Goal: Information Seeking & Learning: Learn about a topic

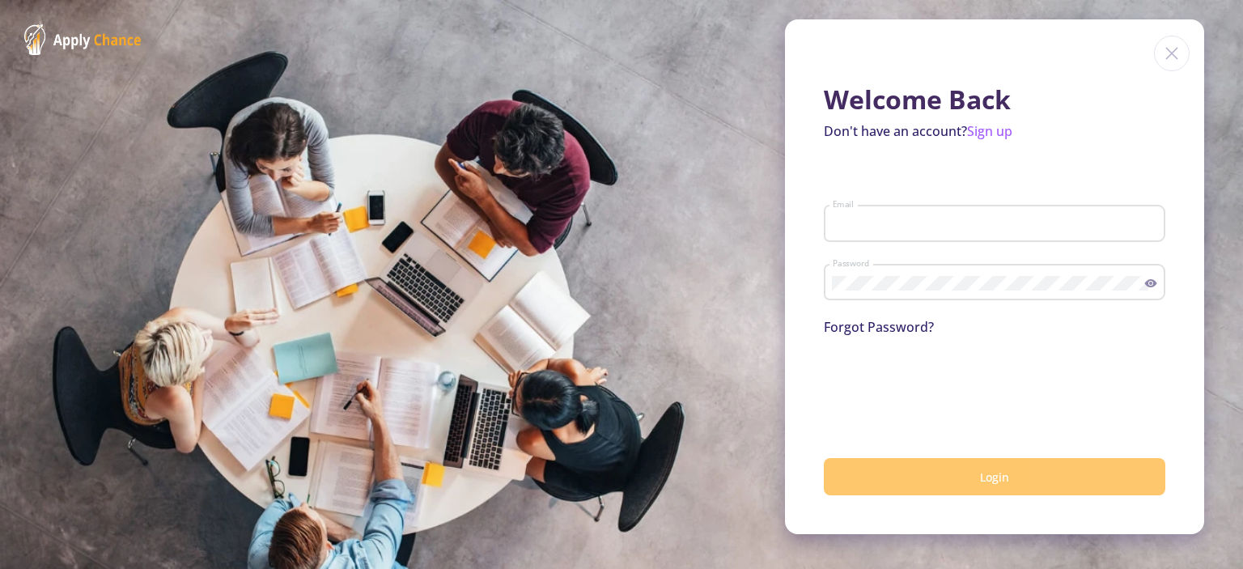
type input "[EMAIL_ADDRESS][DOMAIN_NAME]"
click at [942, 486] on button "Login" at bounding box center [995, 477] width 342 height 38
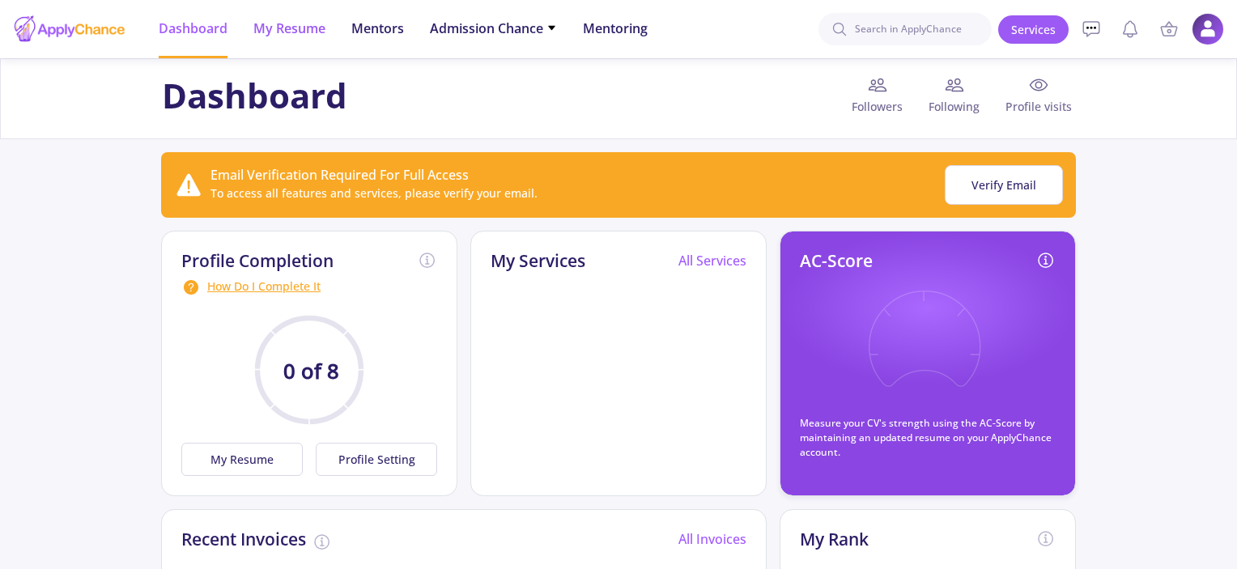
click at [299, 21] on span "My Resume" at bounding box center [289, 28] width 72 height 19
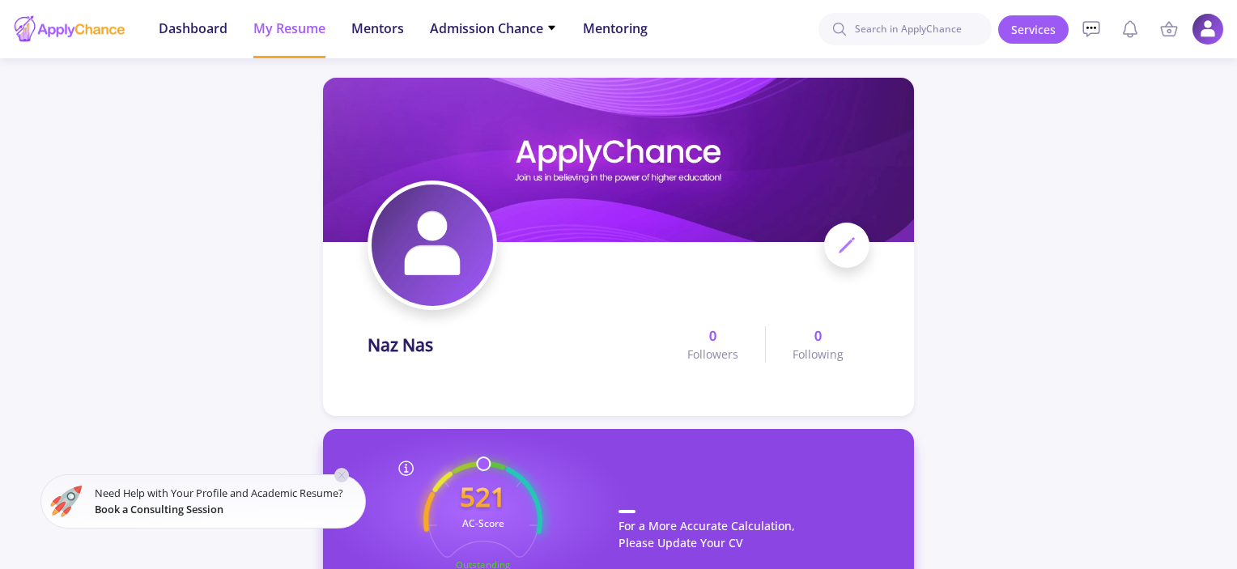
click at [335, 472] on icon at bounding box center [341, 475] width 13 height 13
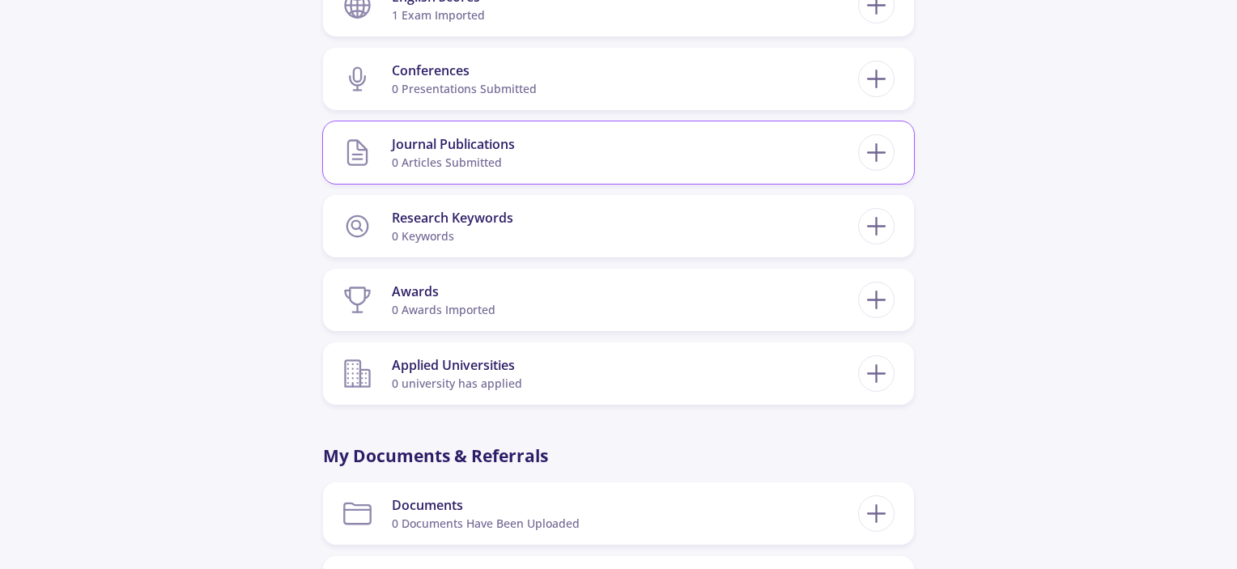
scroll to position [728, 0]
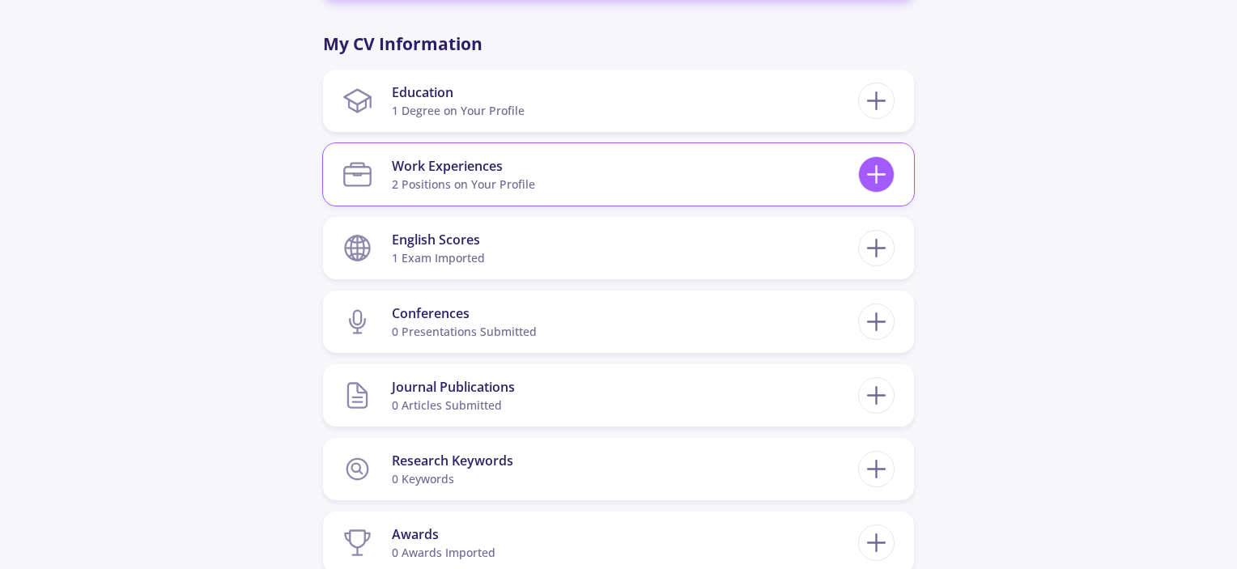
click at [863, 182] on icon at bounding box center [876, 174] width 30 height 30
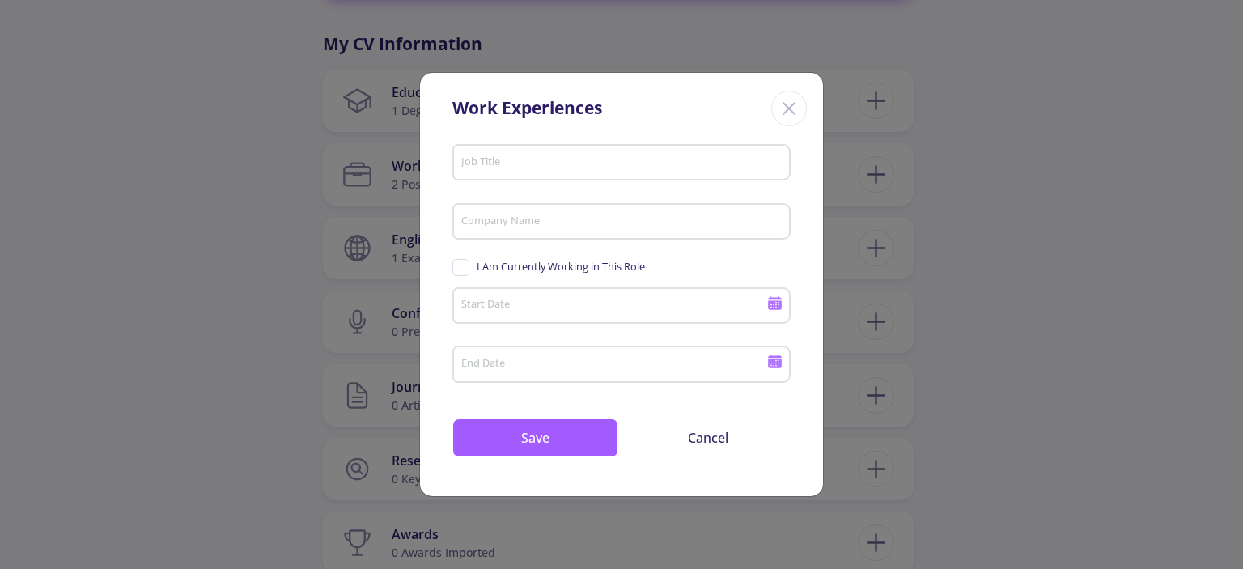
click at [783, 103] on line "Close" at bounding box center [788, 108] width 11 height 11
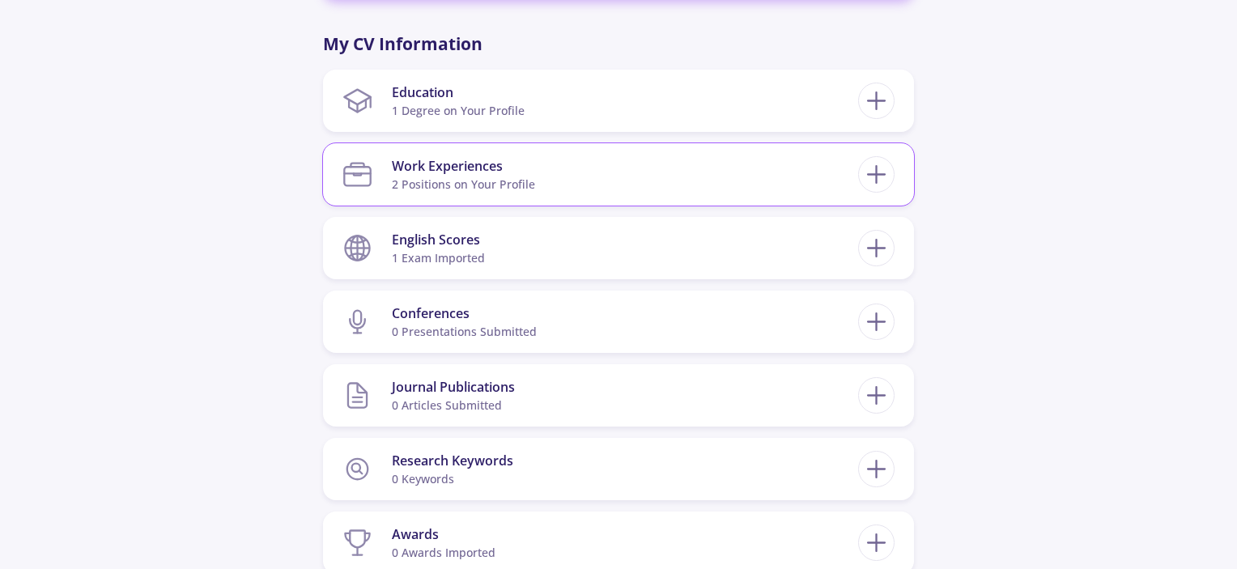
click at [613, 175] on section "Work Experiences 2 Positions on Your Profile" at bounding box center [600, 174] width 516 height 49
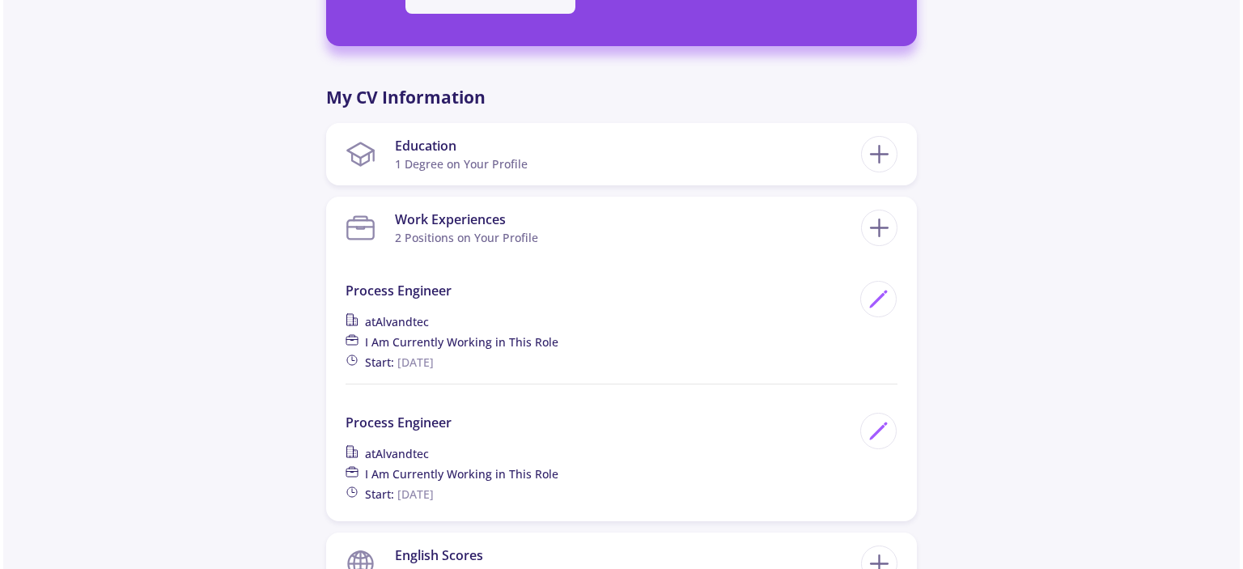
scroll to position [647, 0]
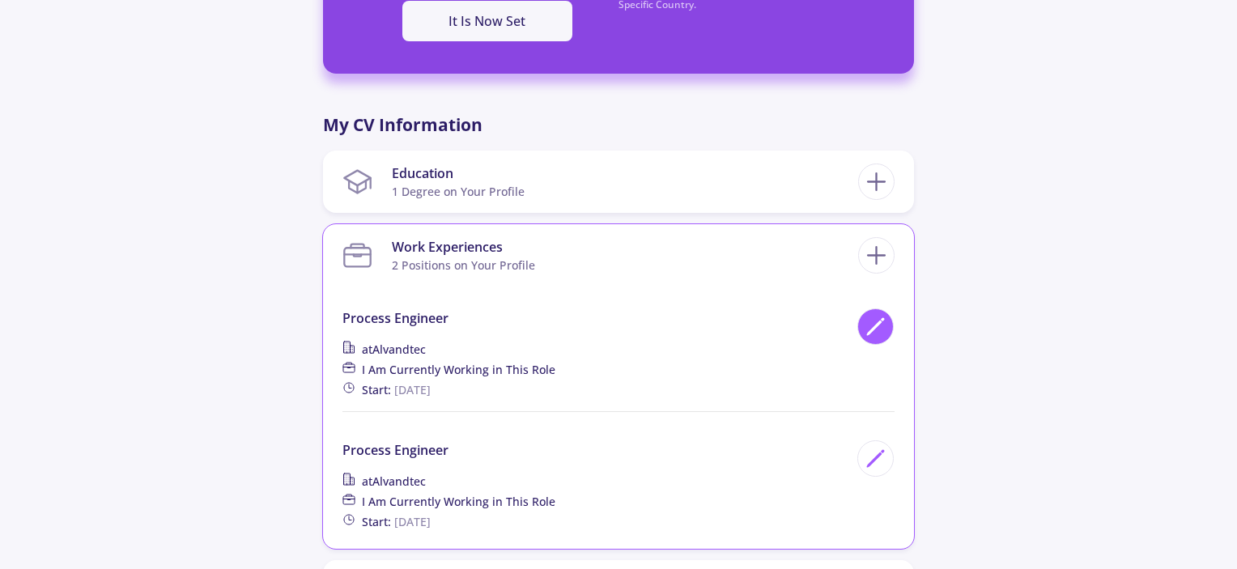
click at [878, 329] on icon at bounding box center [875, 327] width 22 height 22
type input "Process Engineer"
type input "Alvandtec"
checkbox input "true"
type input "[DATE]"
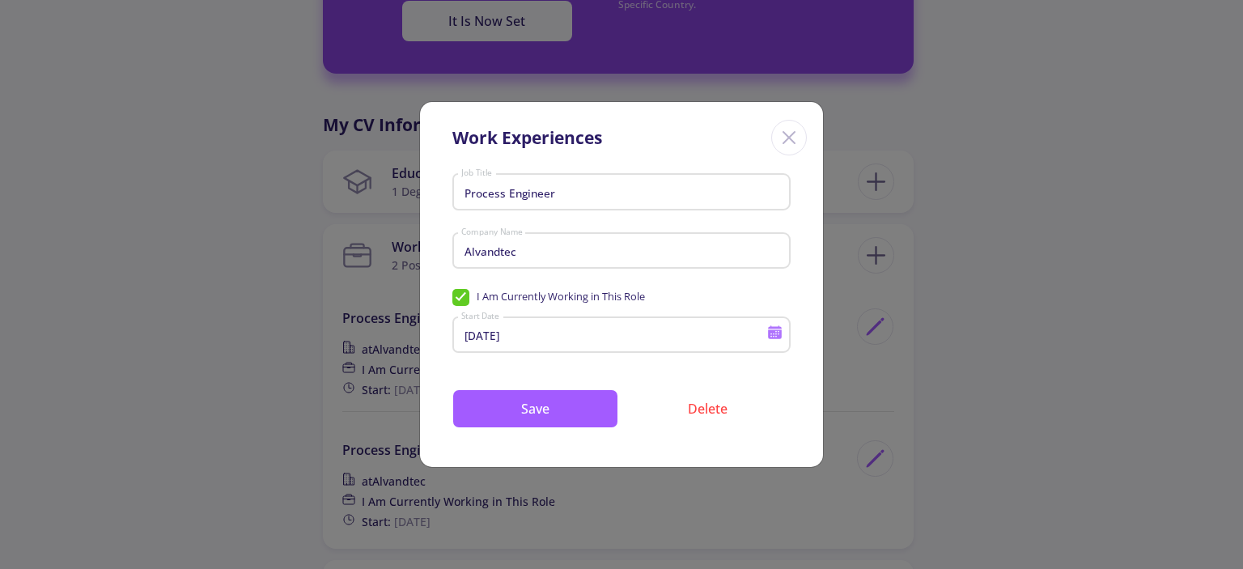
click at [785, 144] on icon "Close" at bounding box center [789, 138] width 26 height 26
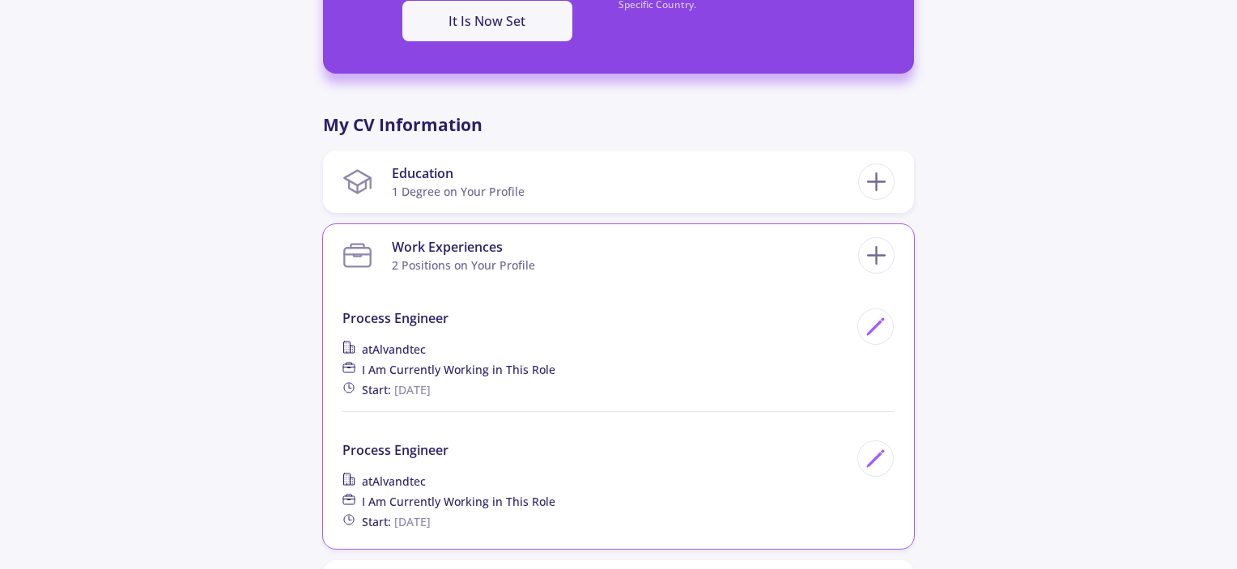
click at [803, 355] on div "at [GEOGRAPHIC_DATA]" at bounding box center [595, 349] width 506 height 17
click at [876, 337] on div at bounding box center [875, 326] width 36 height 36
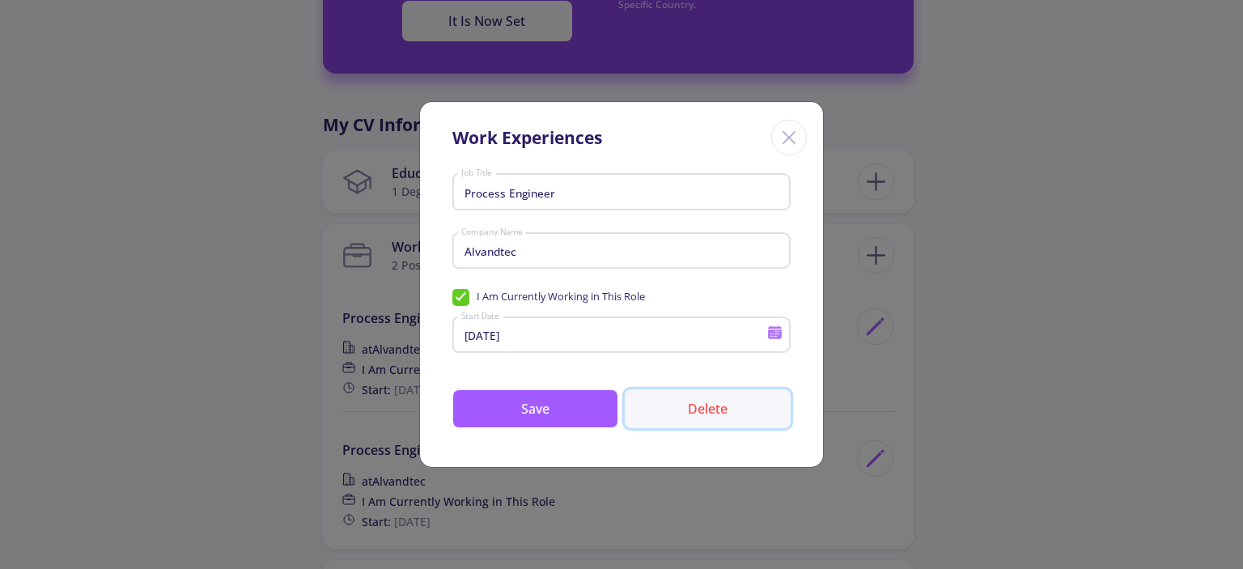
click at [705, 409] on button "Delete" at bounding box center [708, 408] width 166 height 39
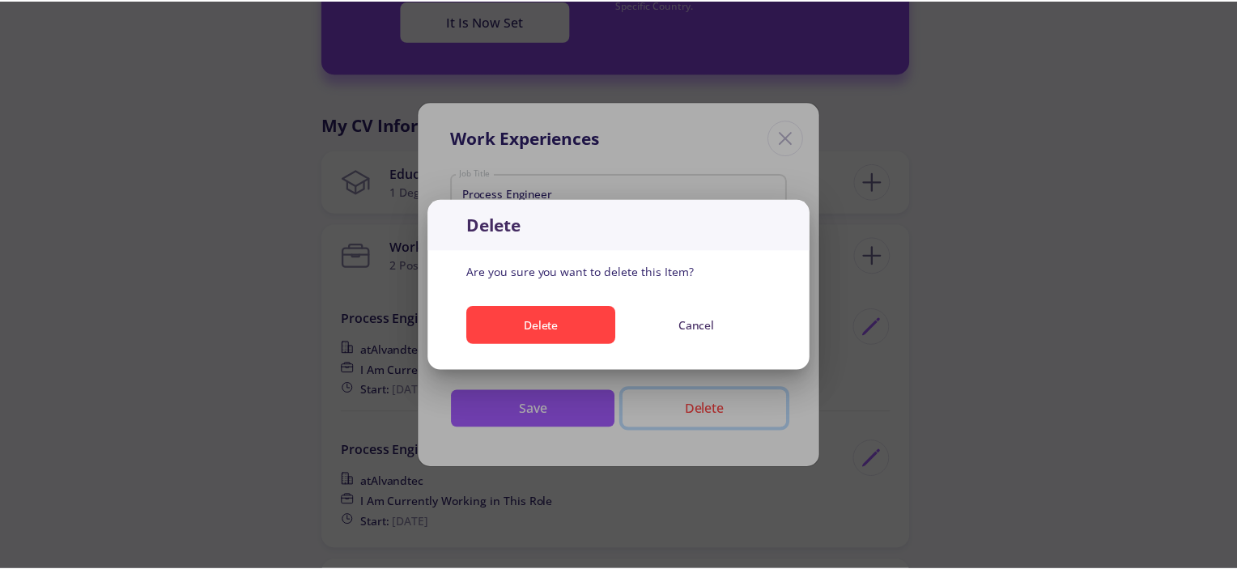
scroll to position [0, 0]
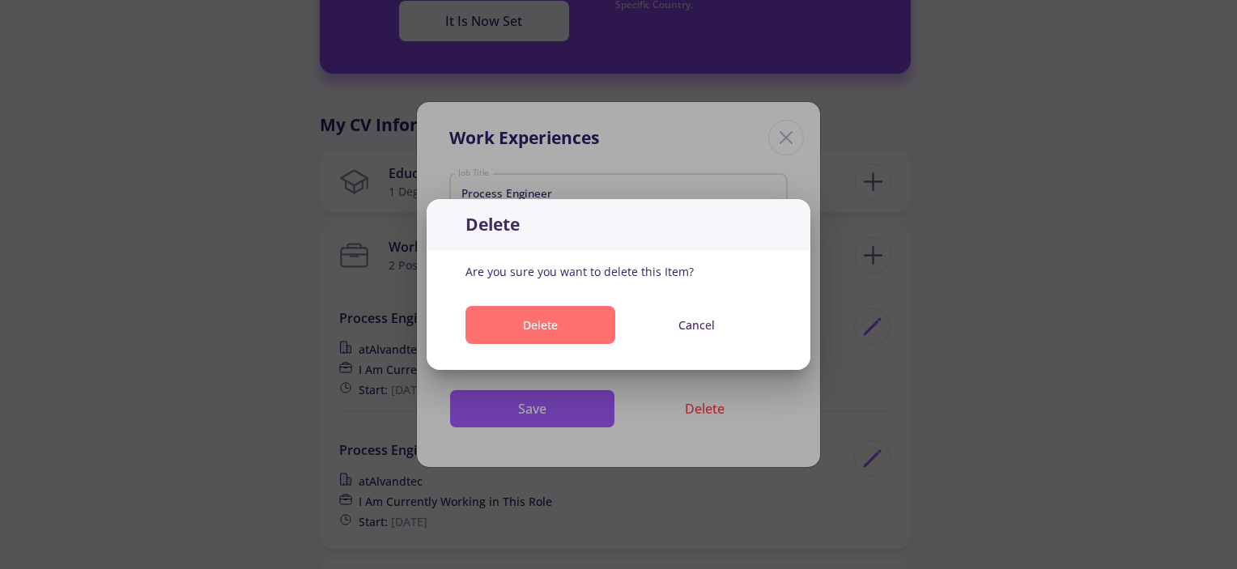
click at [554, 315] on button "Delete" at bounding box center [540, 325] width 150 height 38
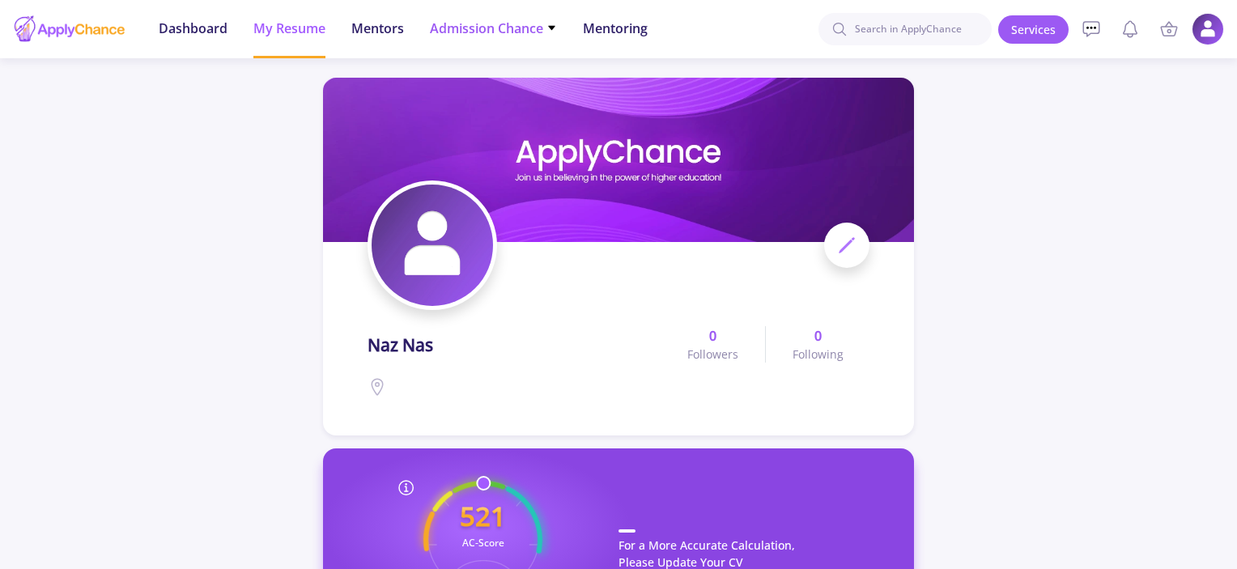
click at [476, 30] on span "Admission Chance" at bounding box center [493, 28] width 127 height 19
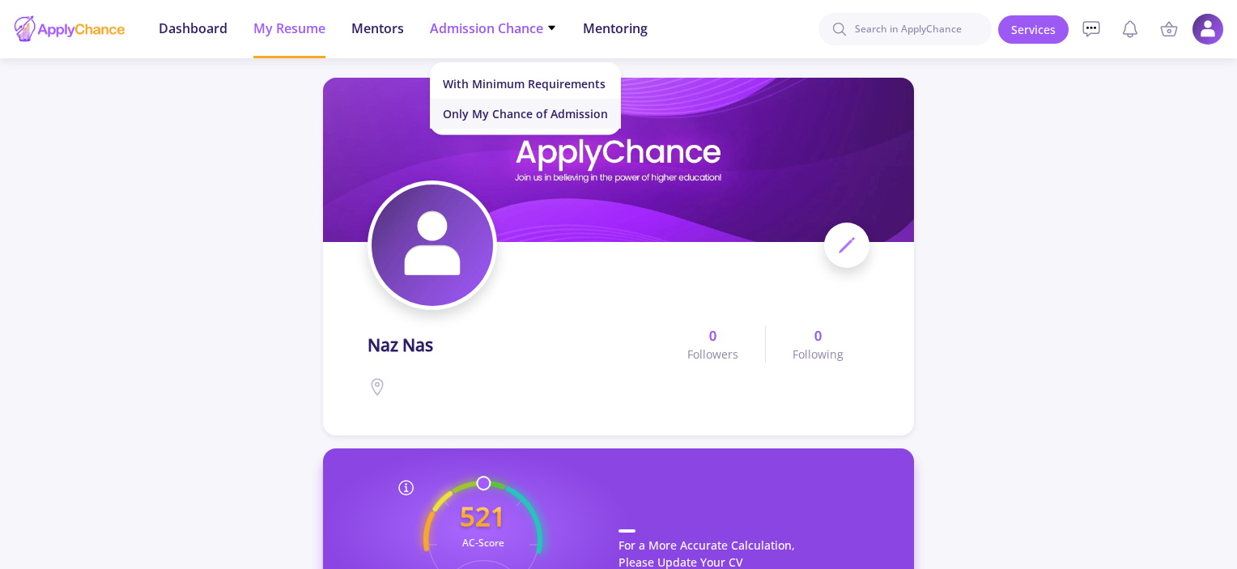
click at [504, 110] on link "Only My Chance of Admission" at bounding box center [525, 114] width 191 height 30
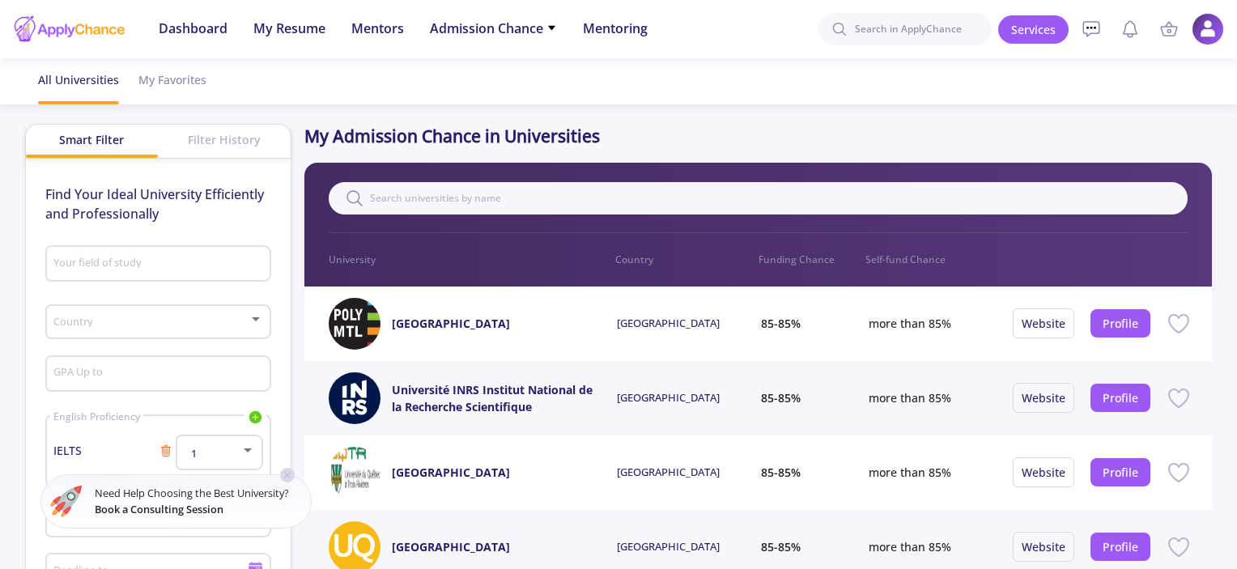
click at [175, 314] on div "Country" at bounding box center [158, 319] width 210 height 40
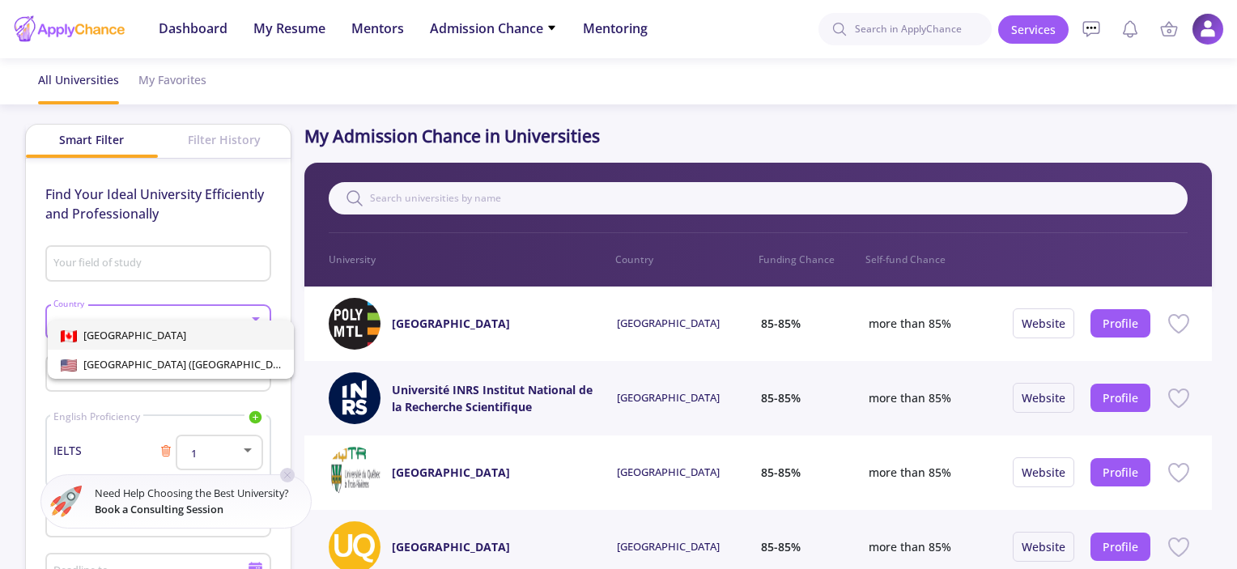
click at [176, 313] on div "[GEOGRAPHIC_DATA] [GEOGRAPHIC_DATA] ([GEOGRAPHIC_DATA])" at bounding box center [157, 343] width 235 height 70
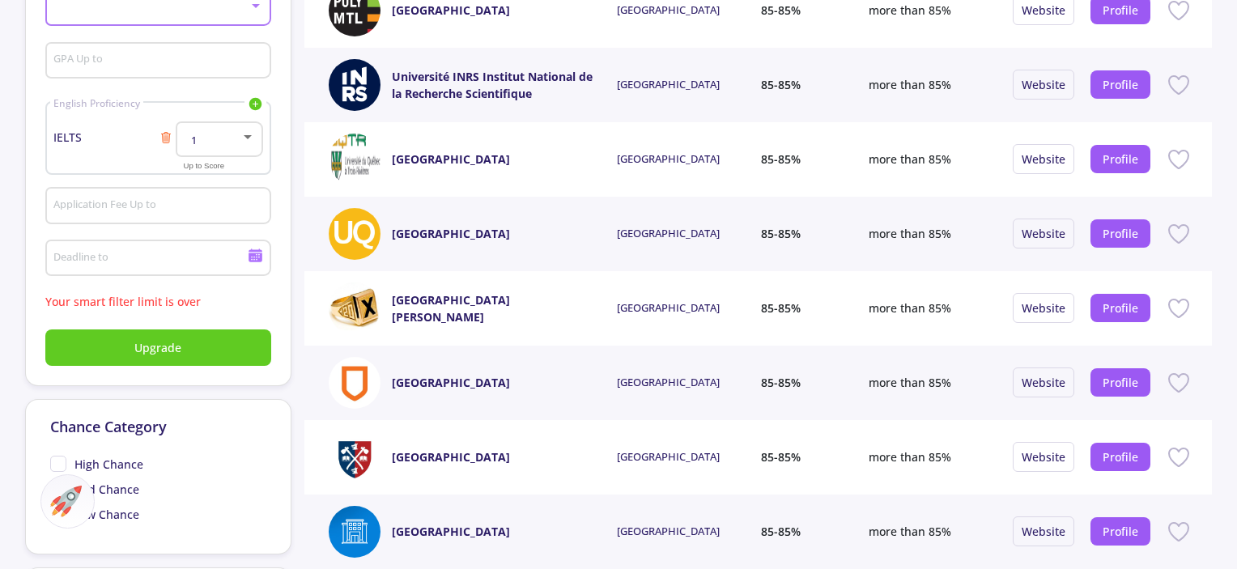
scroll to position [405, 0]
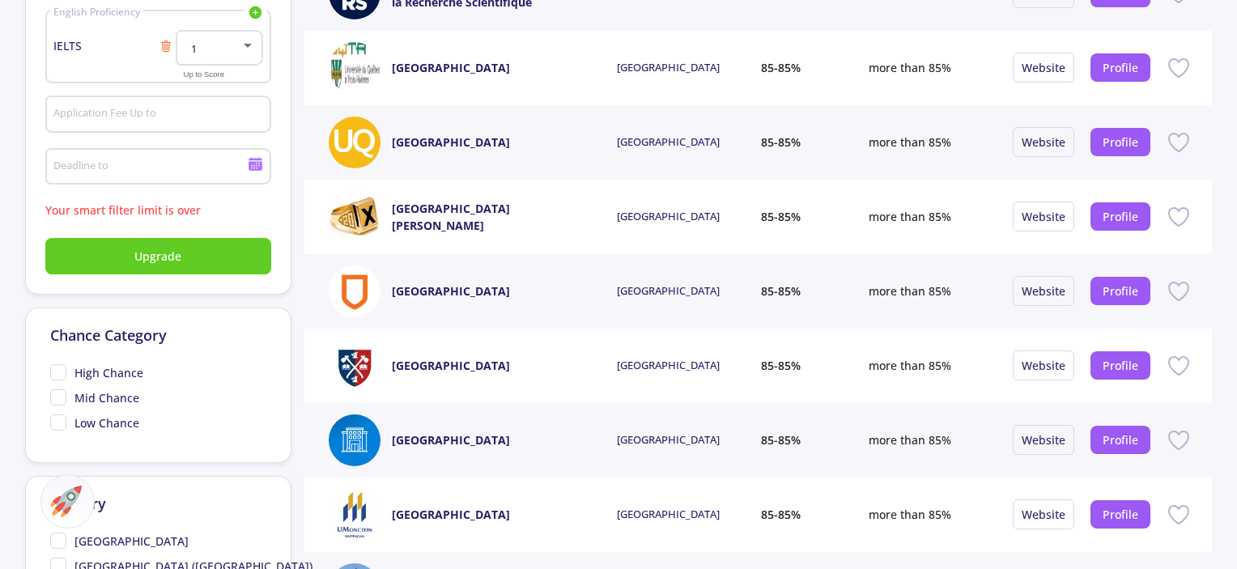
click at [194, 42] on div at bounding box center [618, 284] width 1237 height 569
click at [199, 49] on div "1" at bounding box center [211, 49] width 57 height 12
click at [201, 154] on span "7.5" at bounding box center [220, 152] width 57 height 29
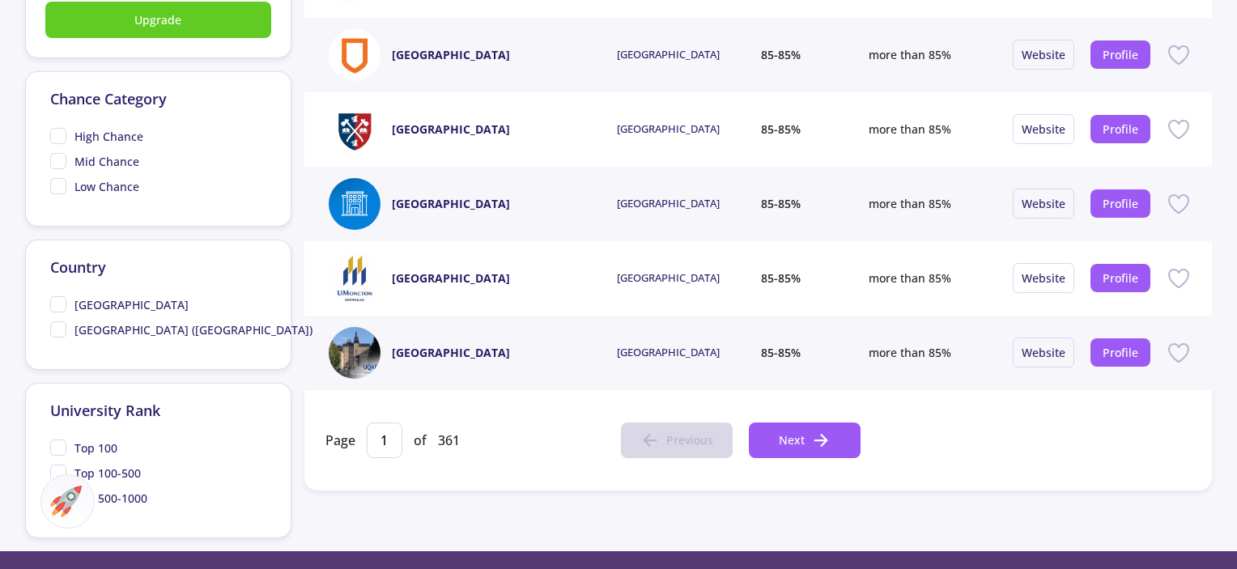
scroll to position [647, 0]
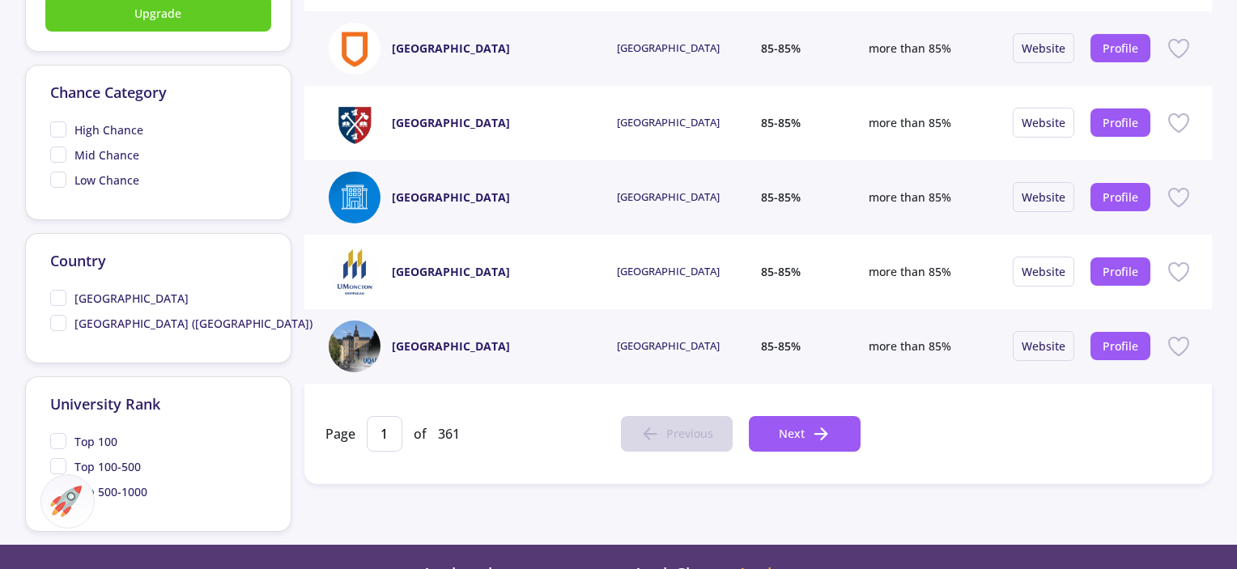
click at [61, 132] on span "High Chance" at bounding box center [96, 129] width 93 height 17
click at [61, 132] on input "High Chance" at bounding box center [55, 126] width 11 height 11
checkbox input "true"
click at [57, 294] on span "[GEOGRAPHIC_DATA]" at bounding box center [119, 298] width 138 height 17
click at [57, 294] on input "[GEOGRAPHIC_DATA]" at bounding box center [55, 295] width 11 height 11
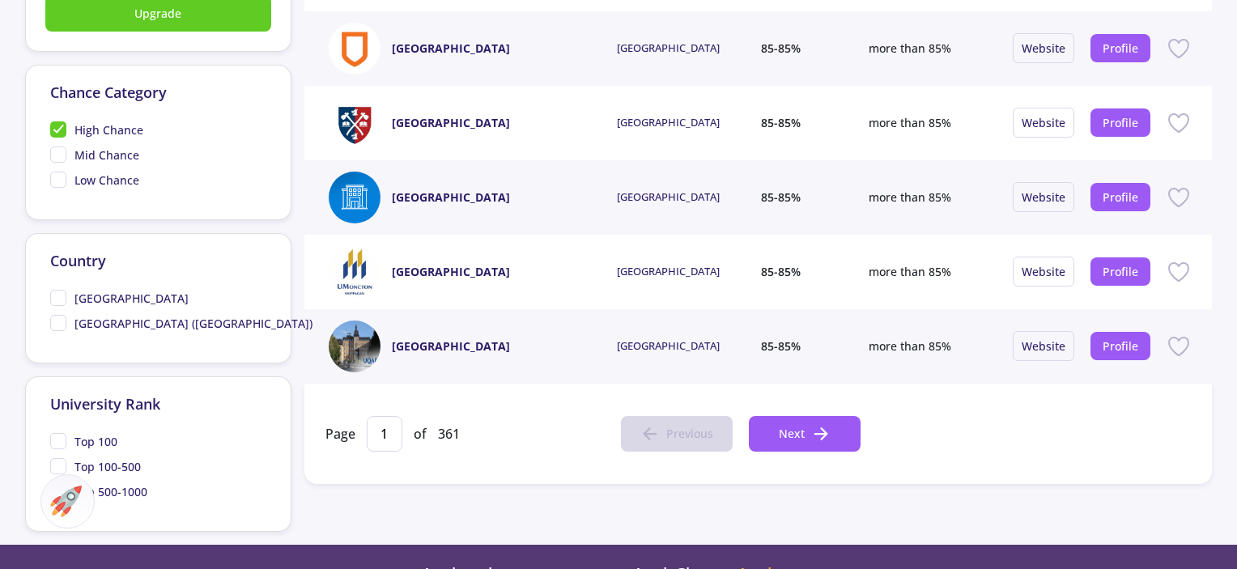
checkbox input "true"
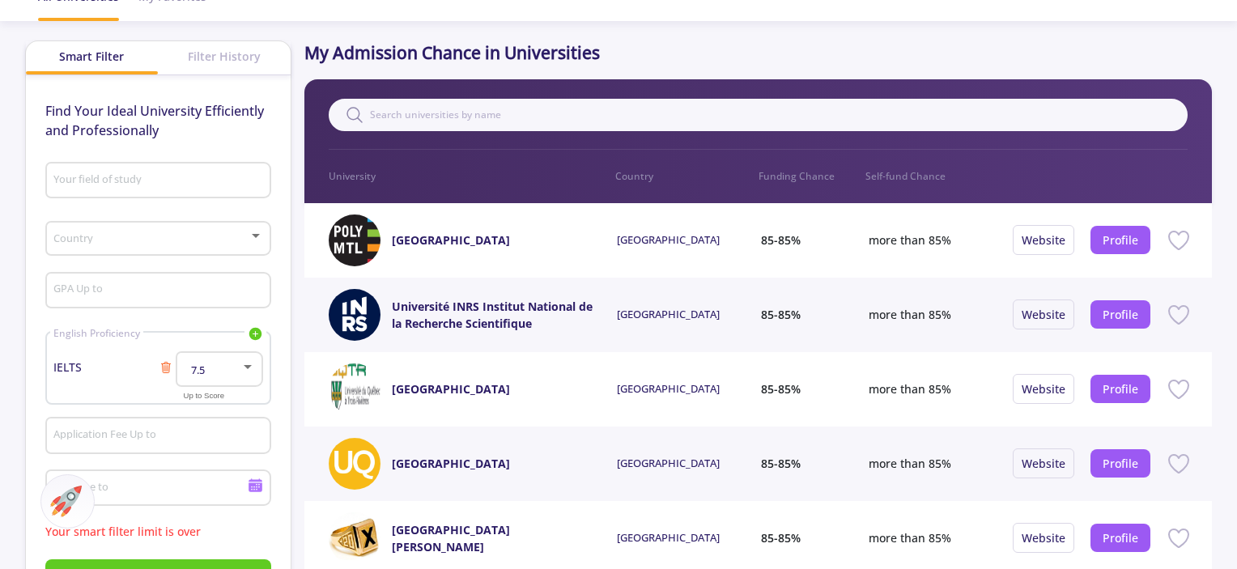
scroll to position [0, 0]
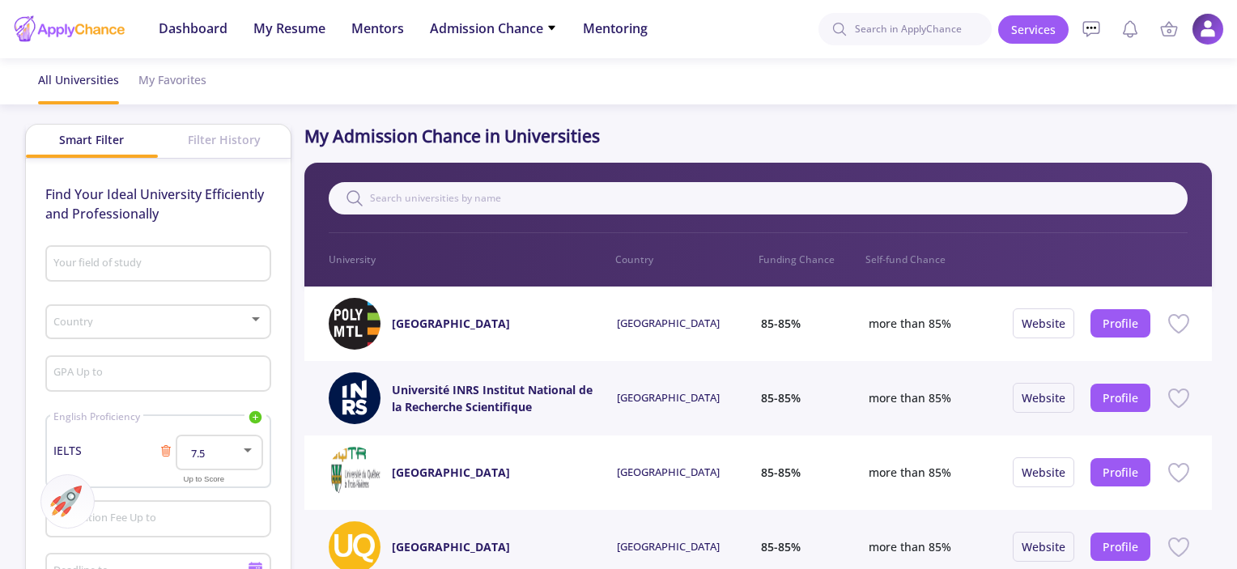
click at [150, 316] on div "Country" at bounding box center [158, 319] width 210 height 40
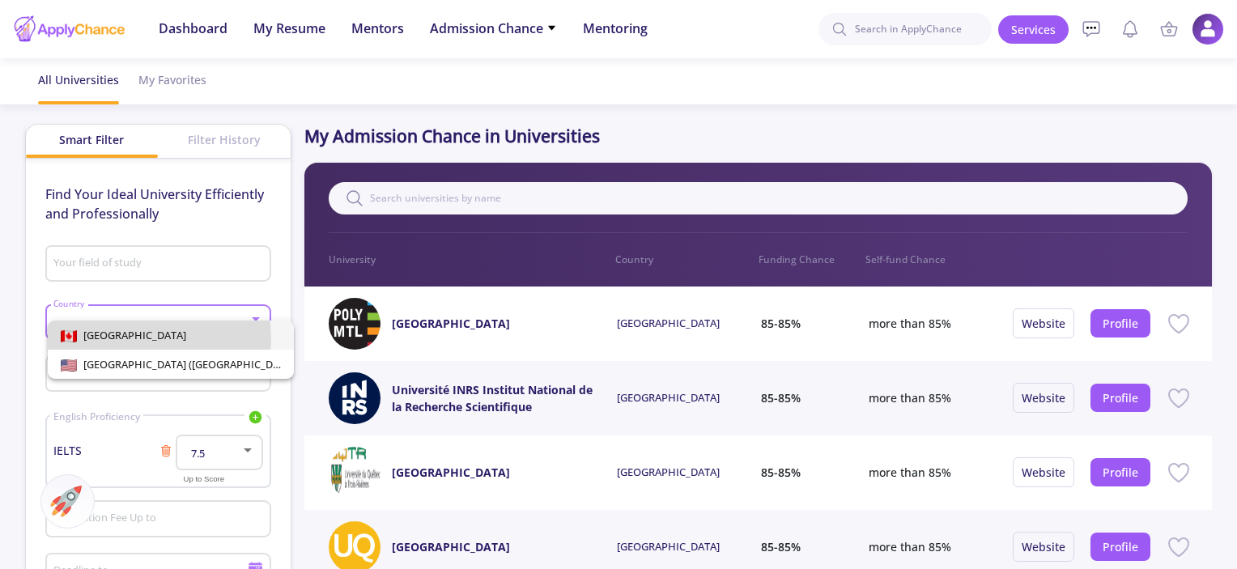
click at [134, 339] on span "[GEOGRAPHIC_DATA]" at bounding box center [171, 334] width 220 height 29
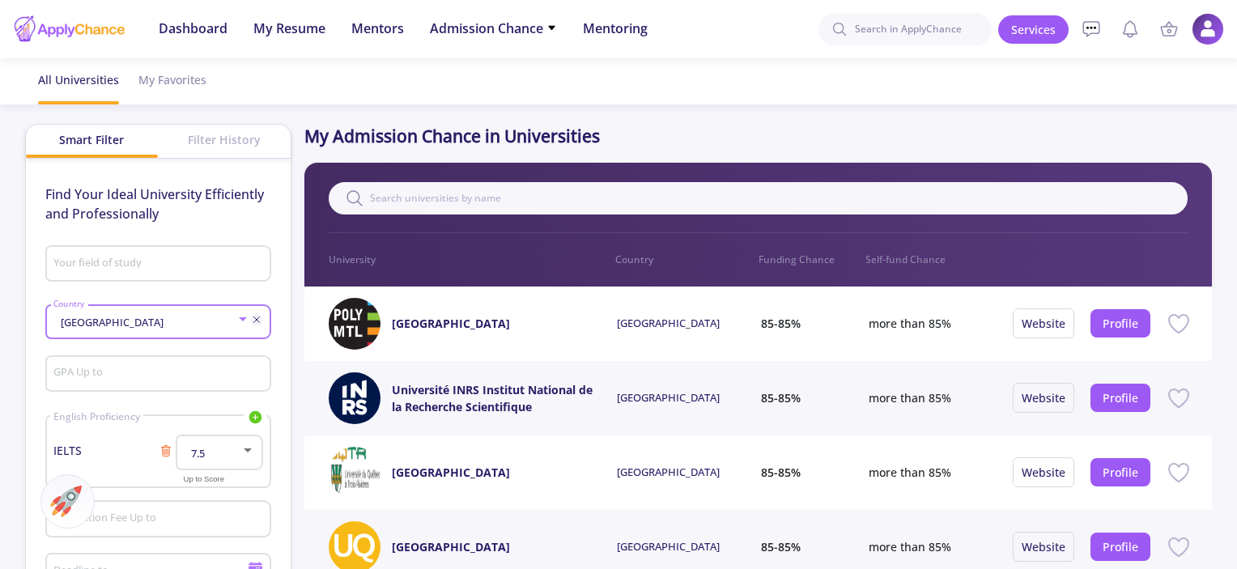
click at [116, 373] on input "GPA Up to" at bounding box center [160, 374] width 214 height 15
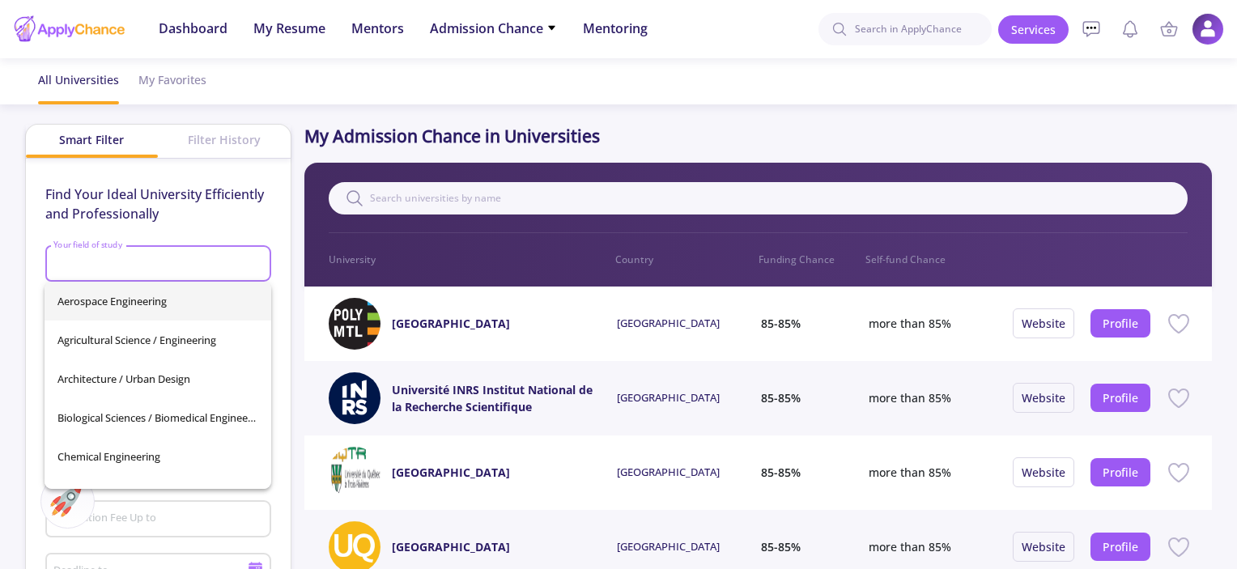
click at [132, 268] on input "Your field of study" at bounding box center [160, 264] width 214 height 15
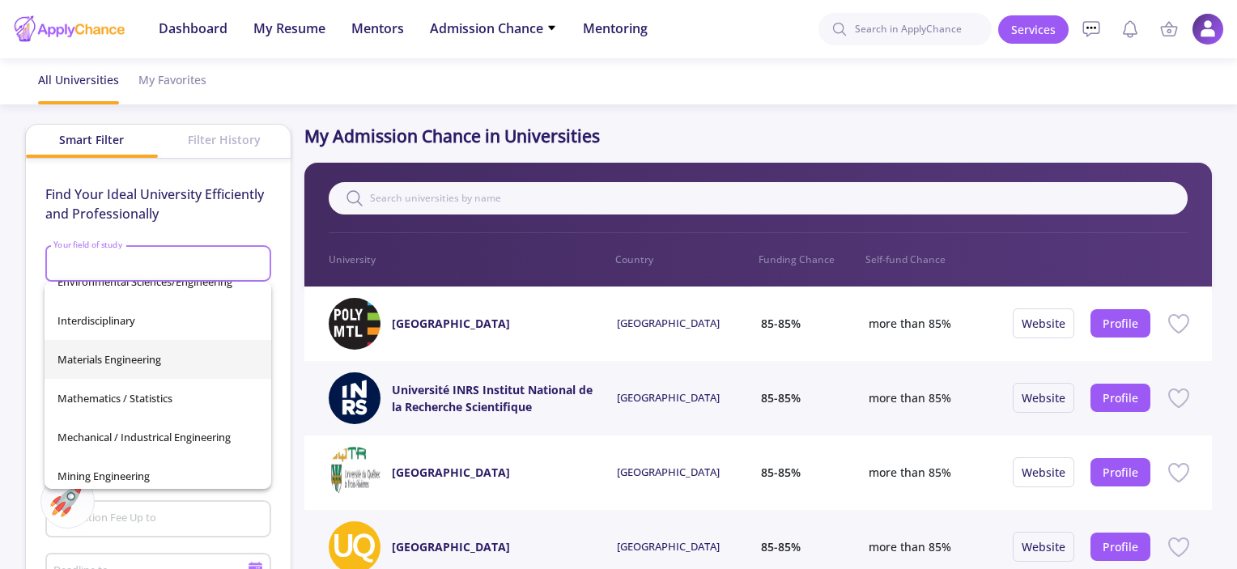
scroll to position [327, 0]
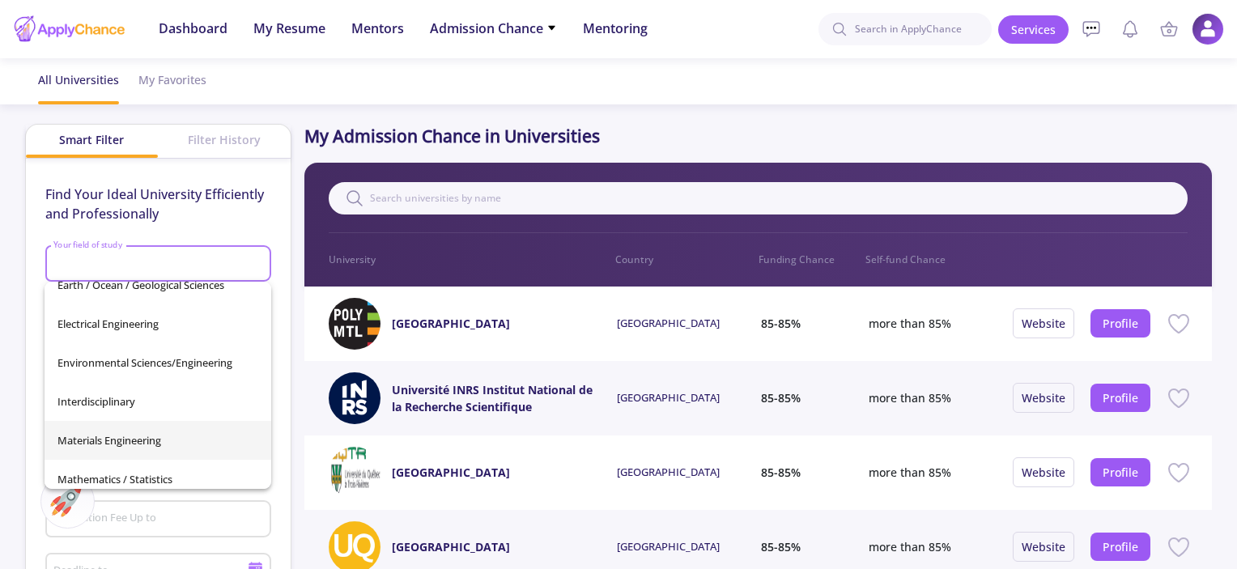
click at [165, 432] on span "Materials Engineering" at bounding box center [157, 440] width 201 height 39
type input "Materials Engineering"
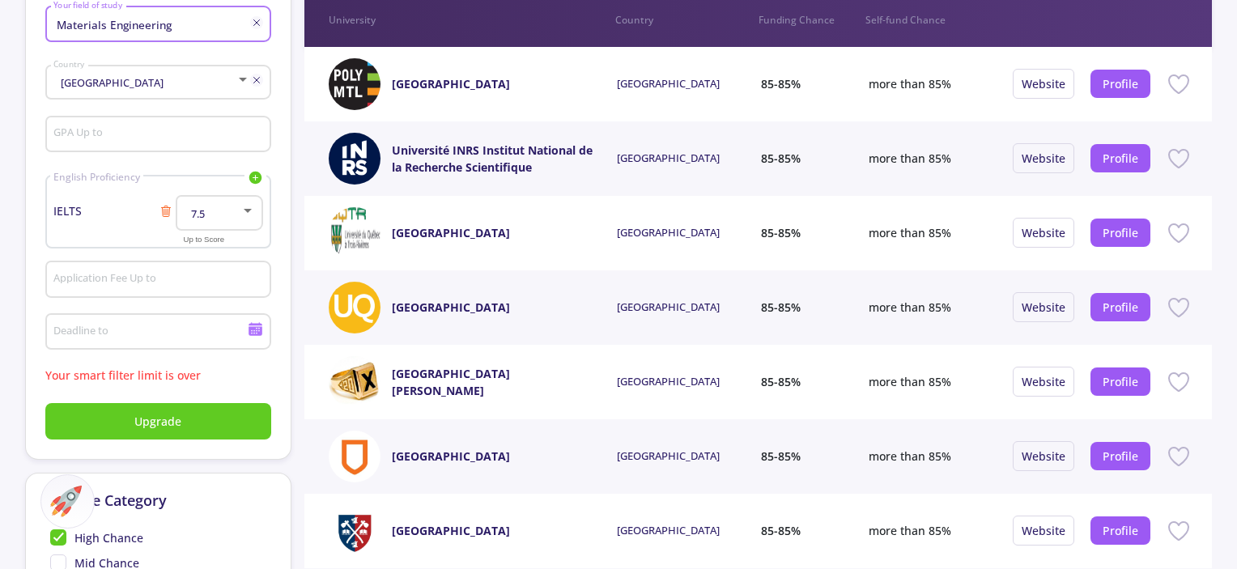
scroll to position [324, 0]
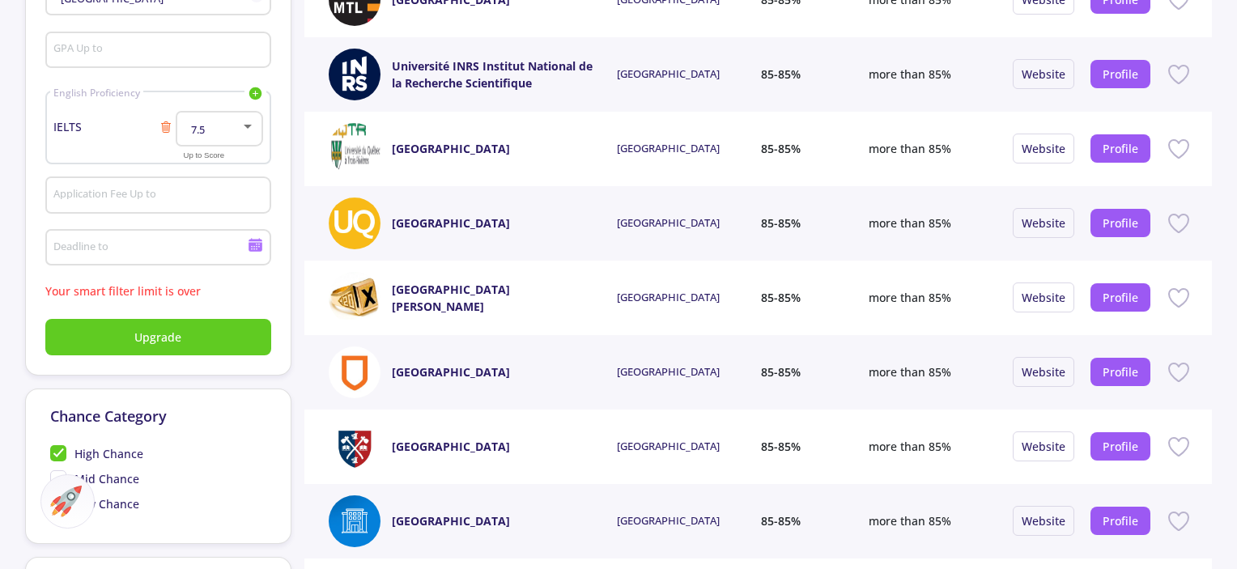
click at [252, 248] on icon at bounding box center [255, 246] width 14 height 9
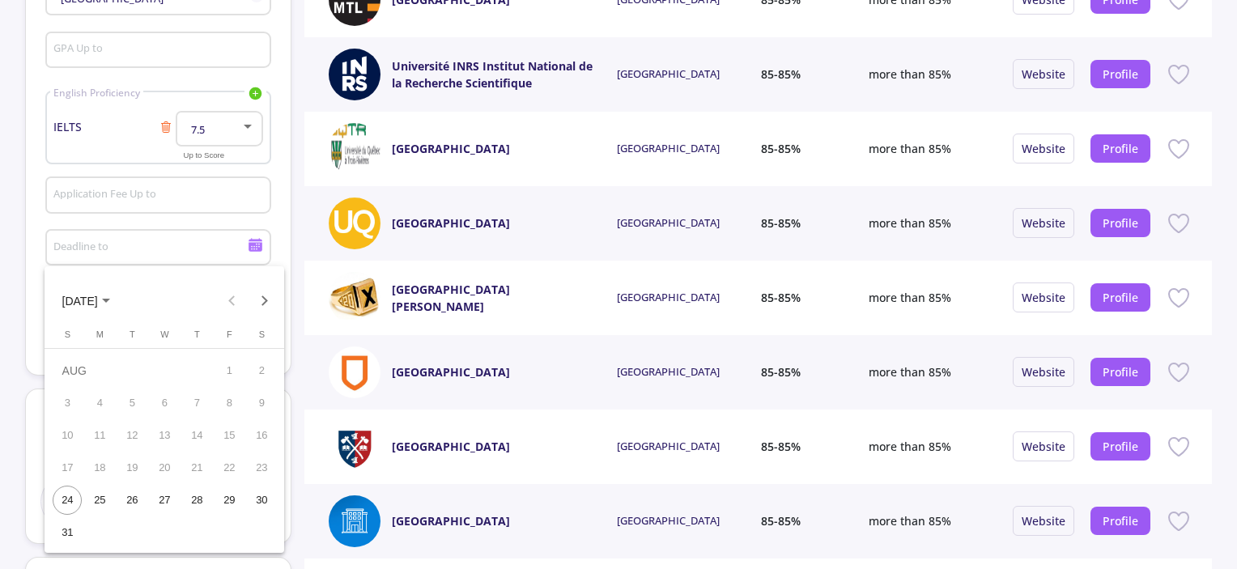
click at [252, 248] on div at bounding box center [618, 284] width 1237 height 569
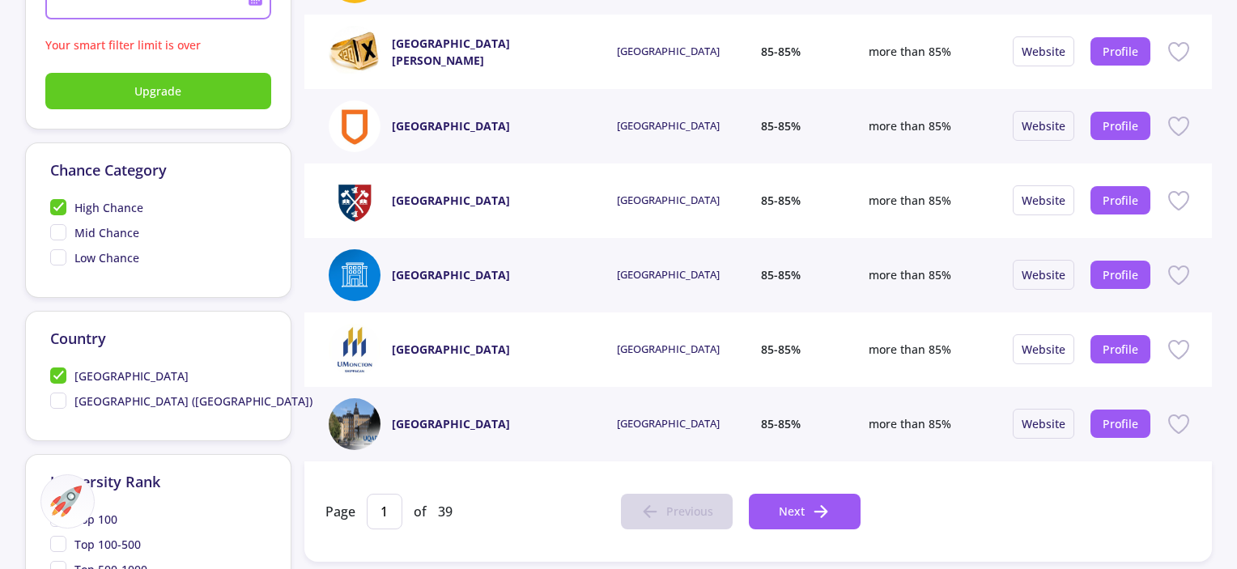
scroll to position [566, 0]
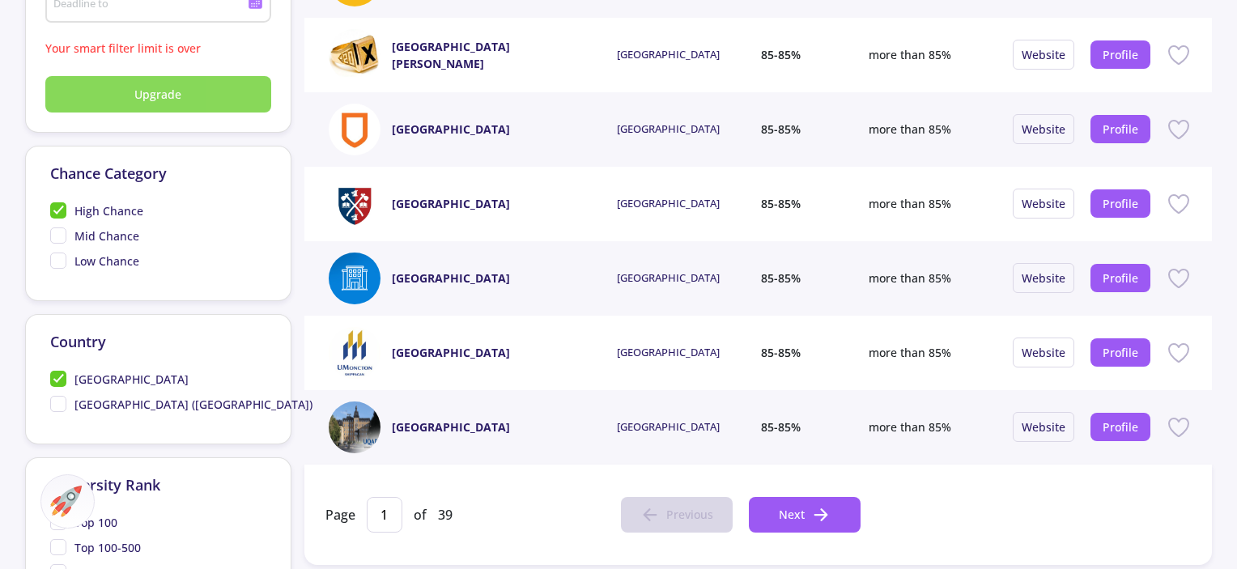
click at [163, 96] on span "Upgrade" at bounding box center [157, 94] width 47 height 17
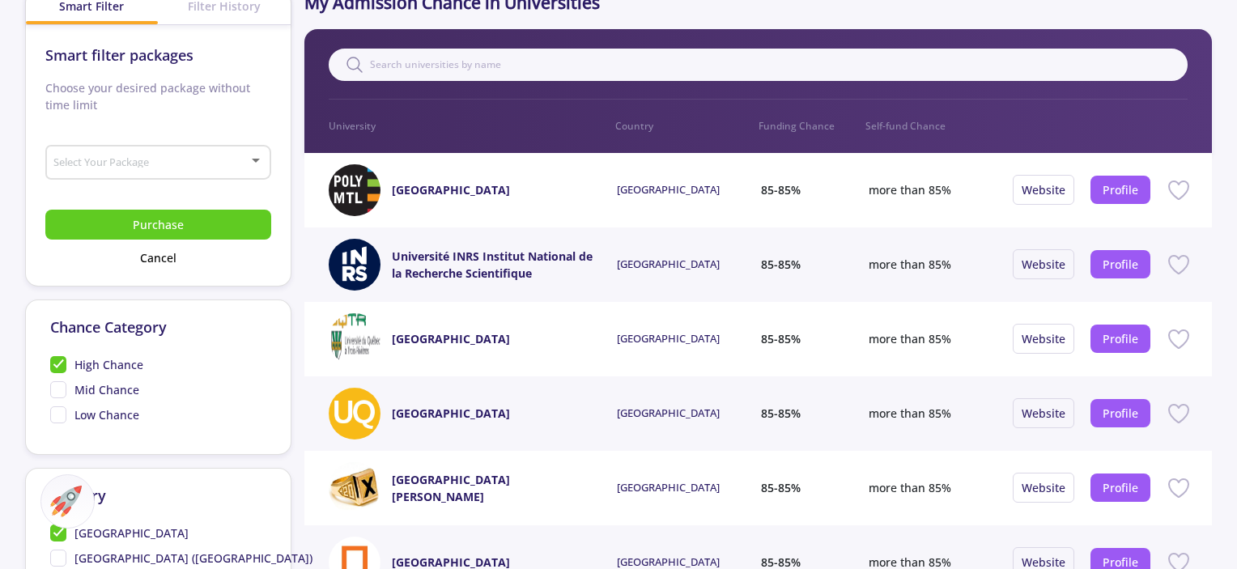
scroll to position [162, 0]
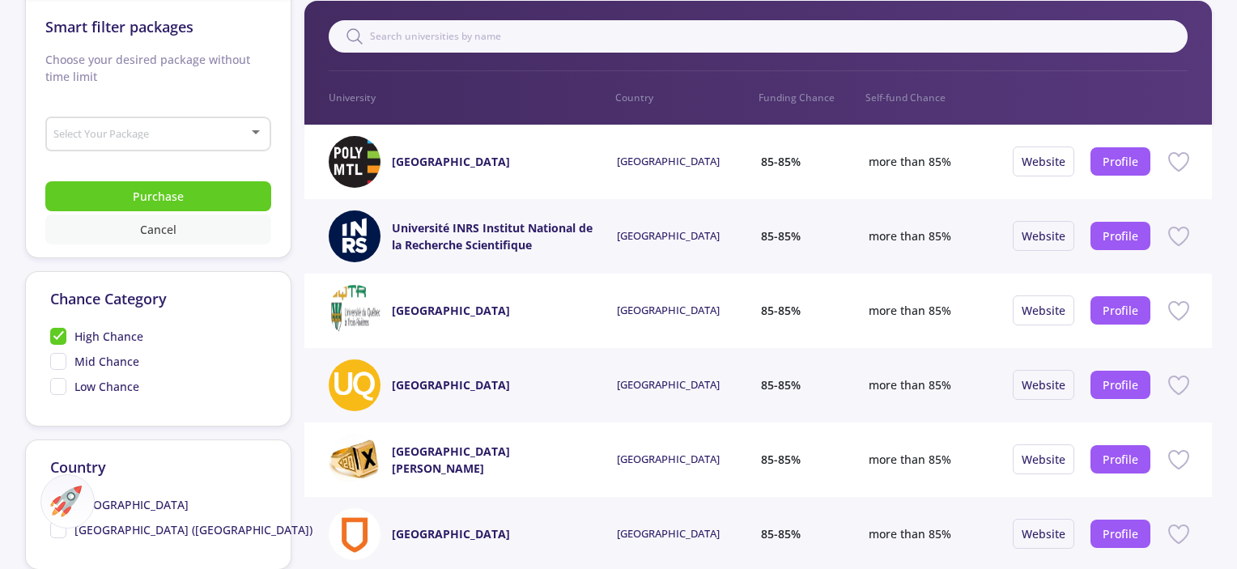
click at [172, 233] on button "Cancel" at bounding box center [158, 229] width 226 height 30
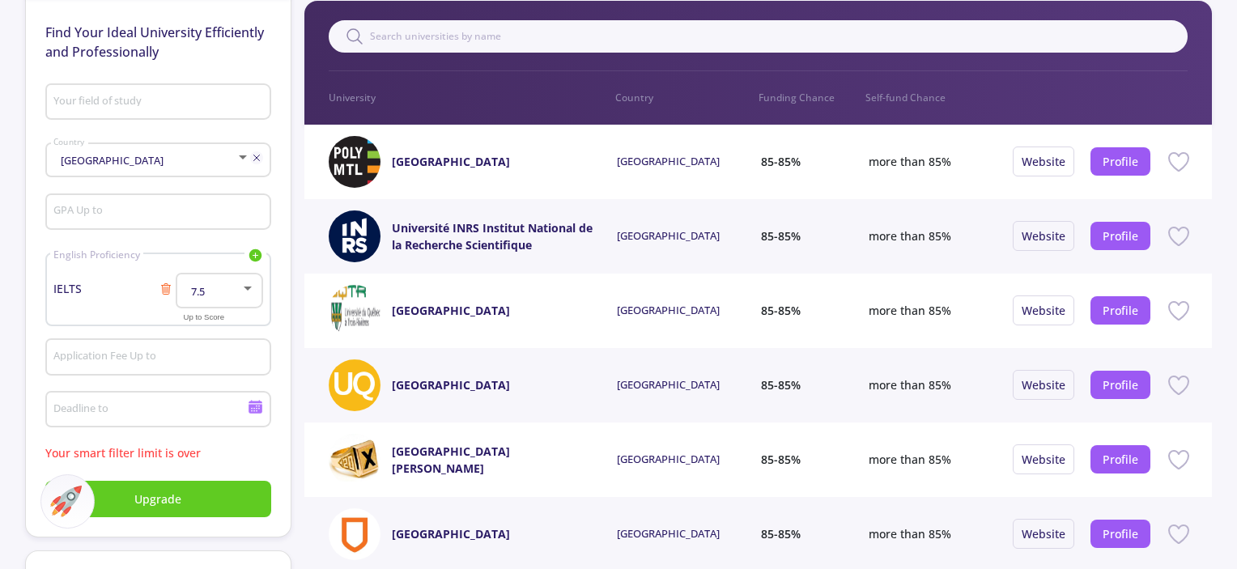
type input "Materials Engineering"
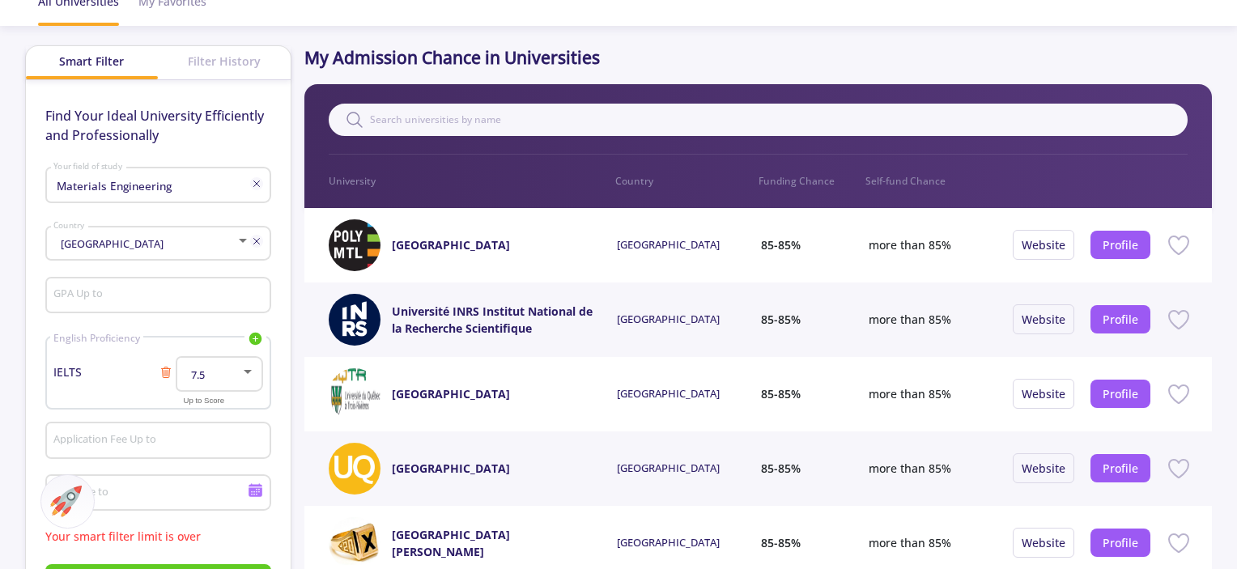
scroll to position [0, 0]
